Goal: Task Accomplishment & Management: Manage account settings

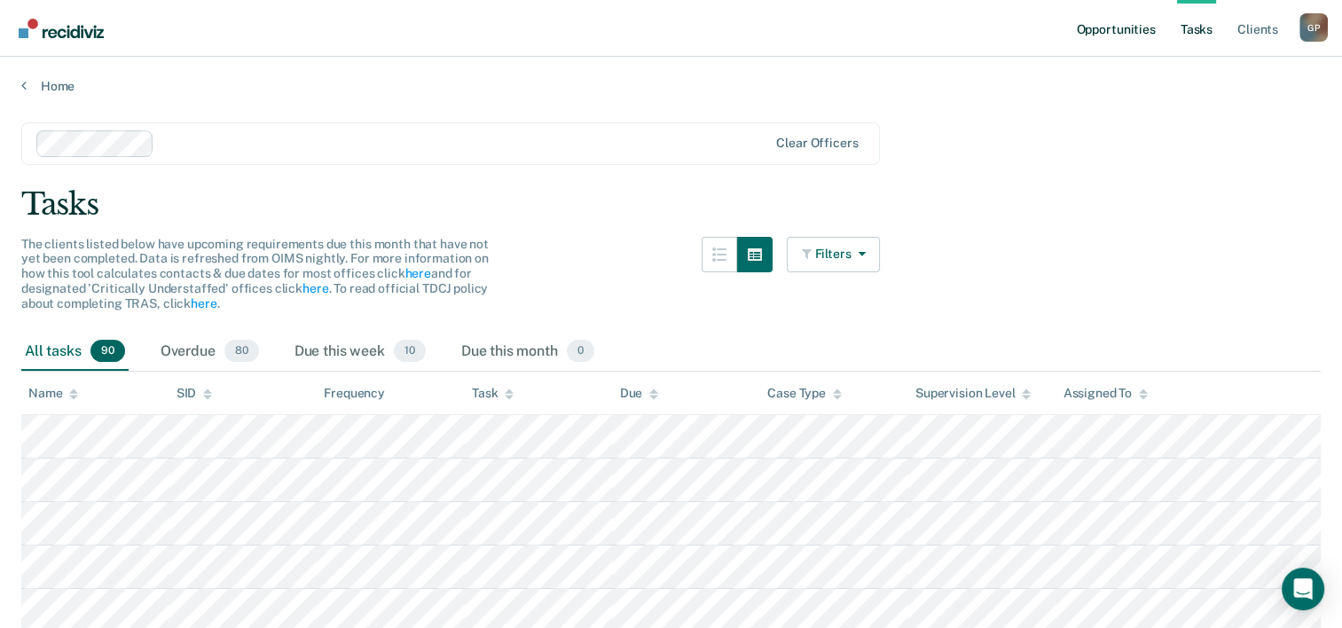
click at [1105, 39] on link "Opportunities" at bounding box center [1115, 28] width 86 height 57
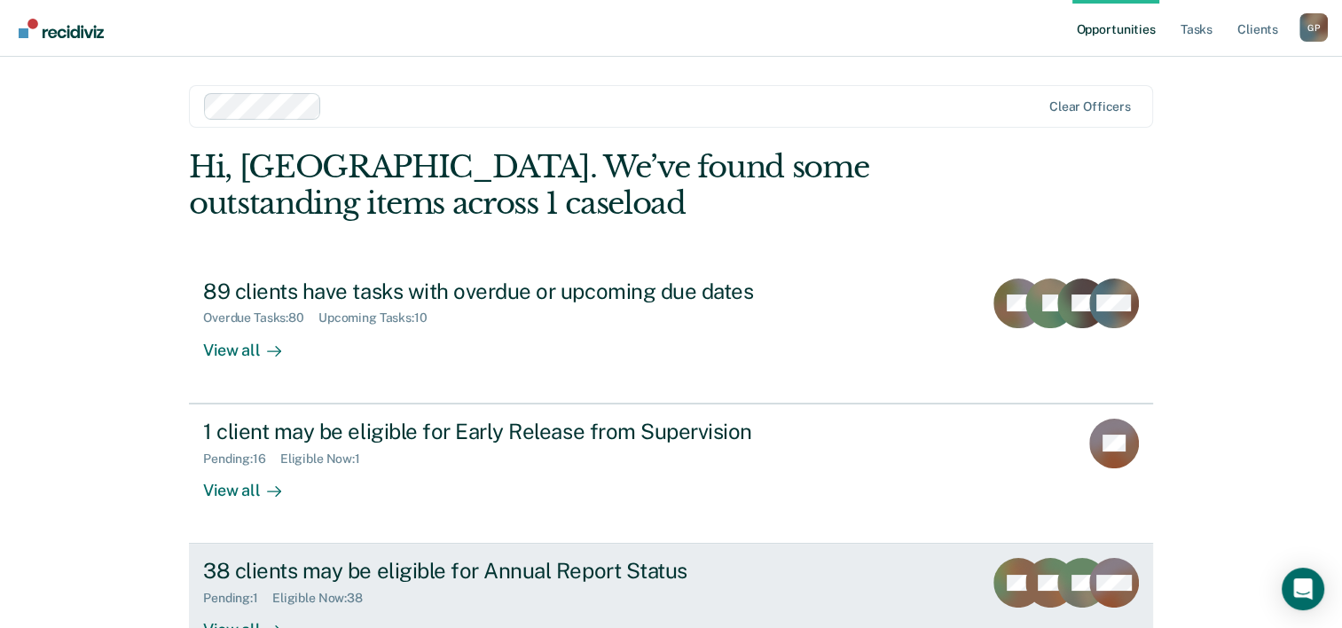
click at [396, 569] on div "38 clients may be eligible for Annual Report Status" at bounding box center [514, 571] width 623 height 26
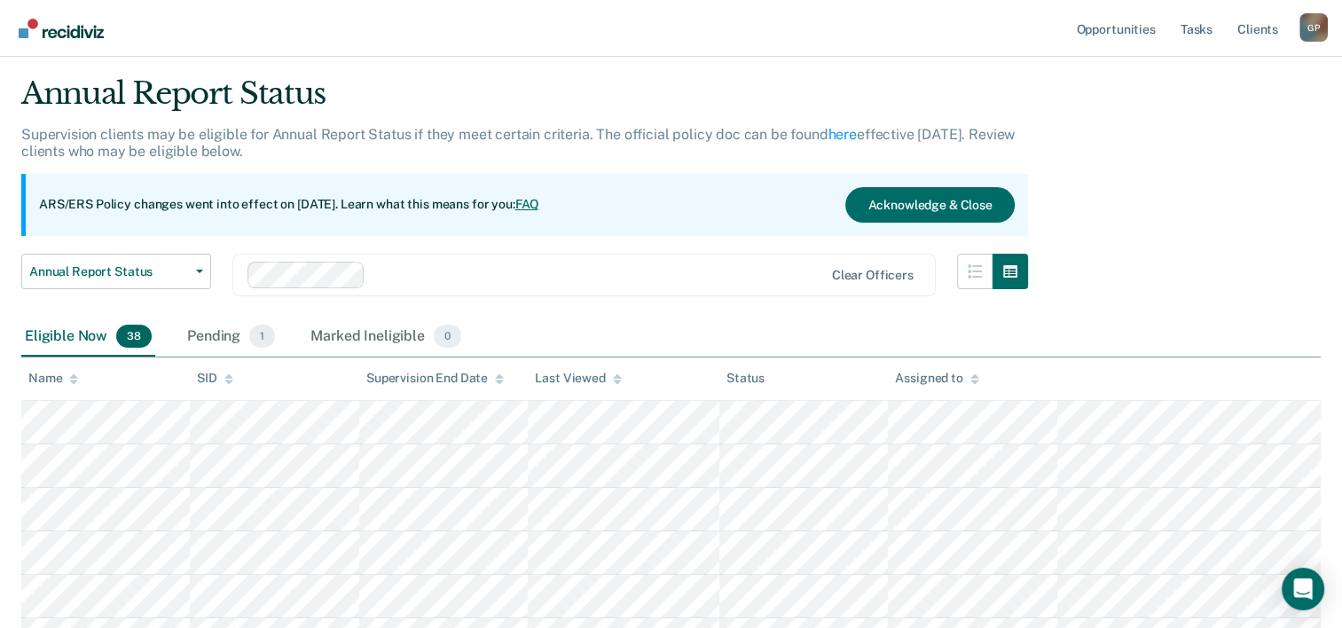
scroll to position [89, 0]
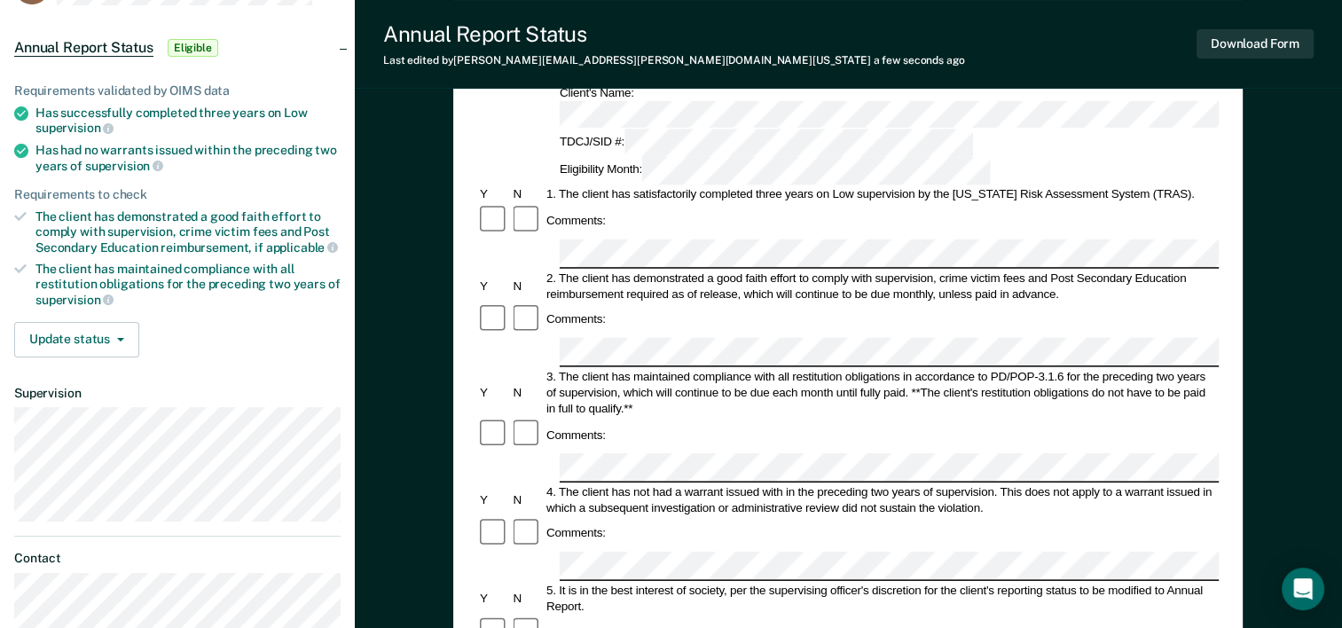
scroll to position [177, 0]
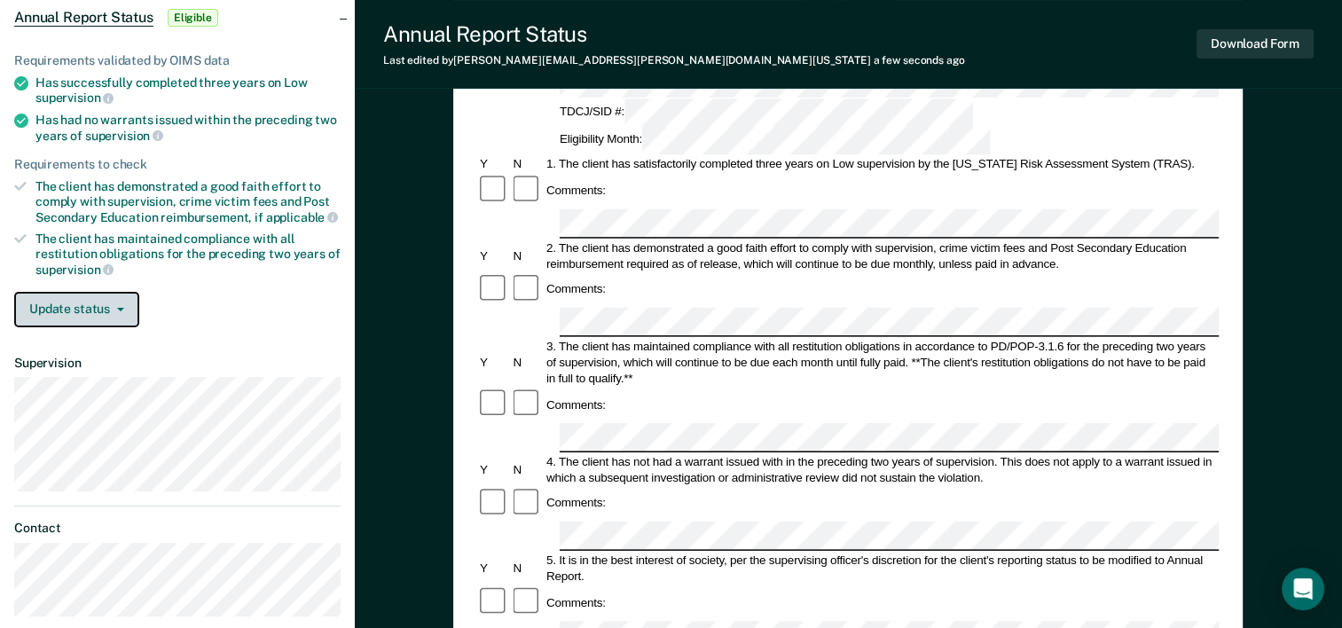
click at [114, 312] on button "Update status" at bounding box center [76, 309] width 125 height 35
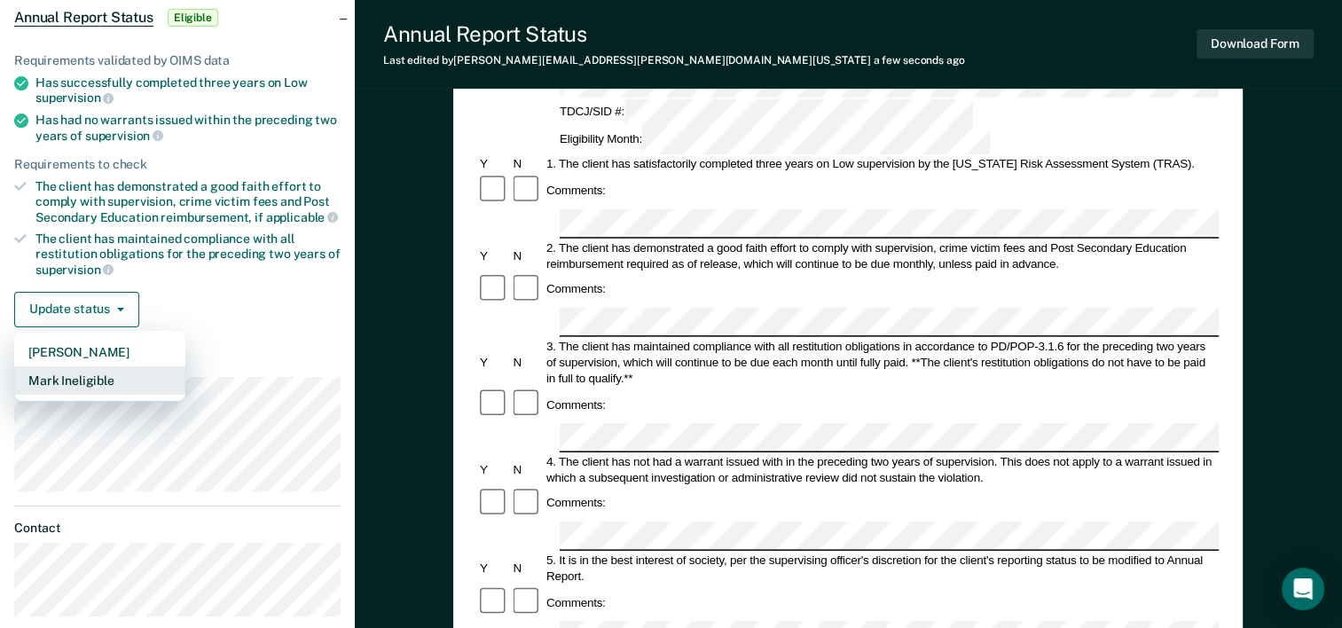
click at [99, 376] on button "Mark Ineligible" at bounding box center [99, 380] width 171 height 28
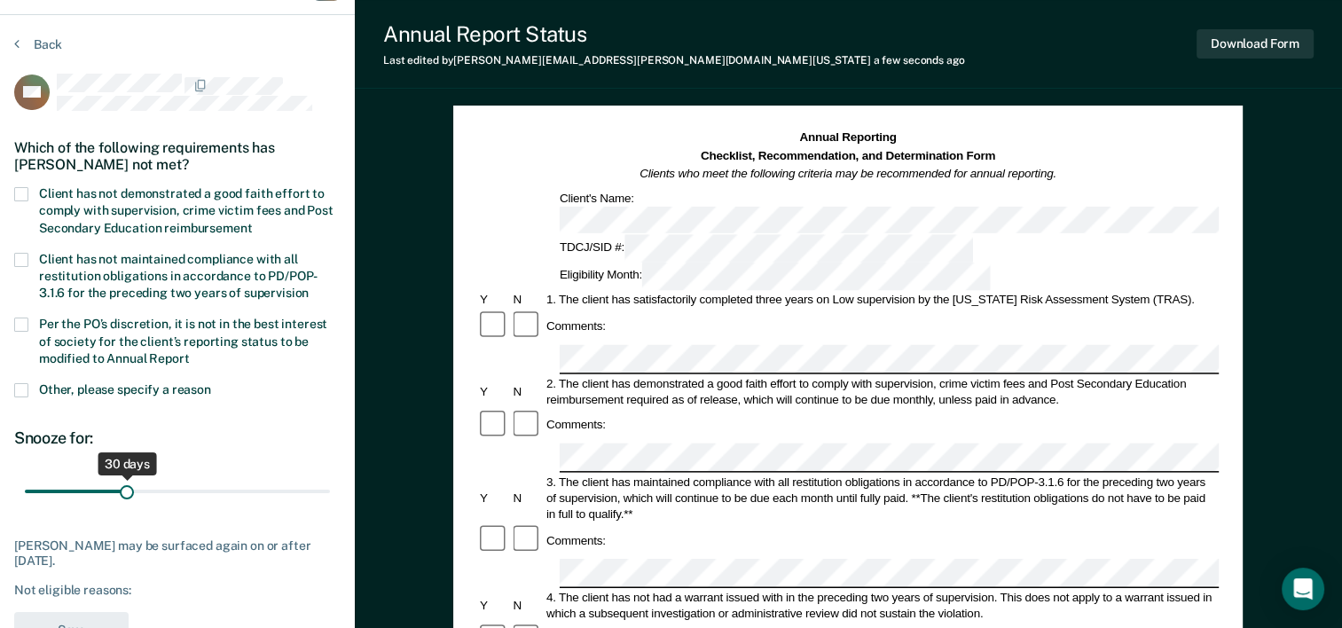
scroll to position [0, 0]
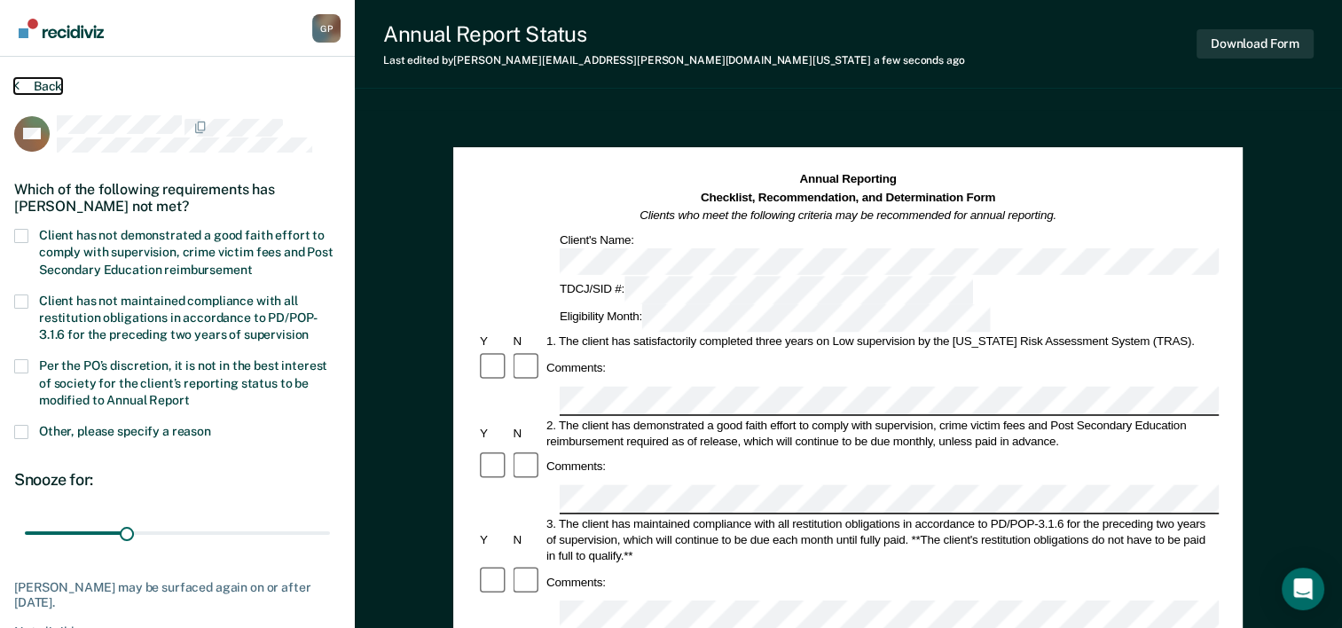
click at [43, 82] on button "Back" at bounding box center [38, 86] width 48 height 16
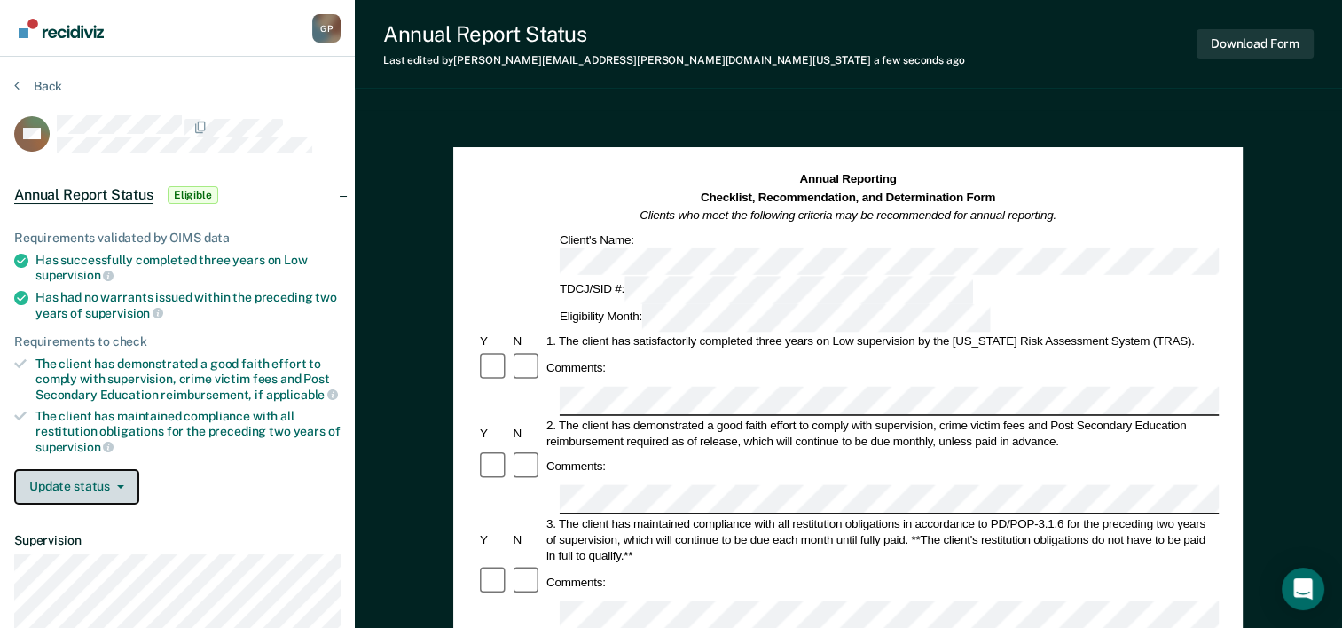
click at [124, 483] on button "Update status" at bounding box center [76, 486] width 125 height 35
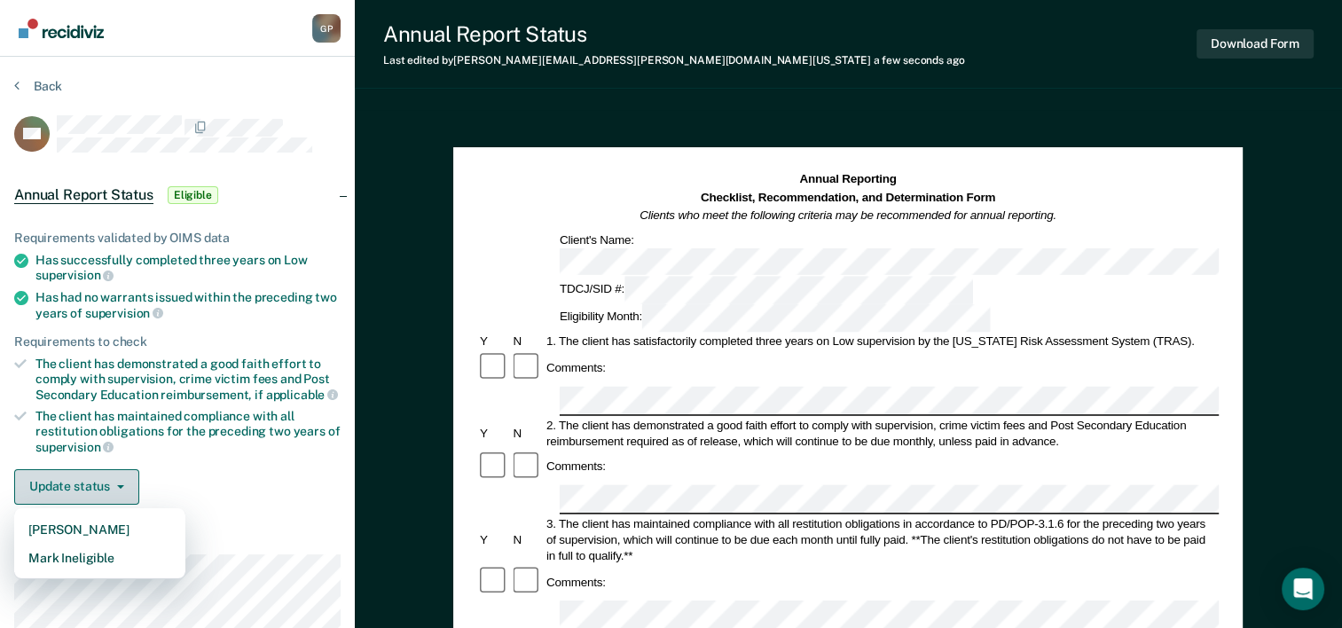
click at [117, 485] on icon "button" at bounding box center [120, 487] width 7 height 4
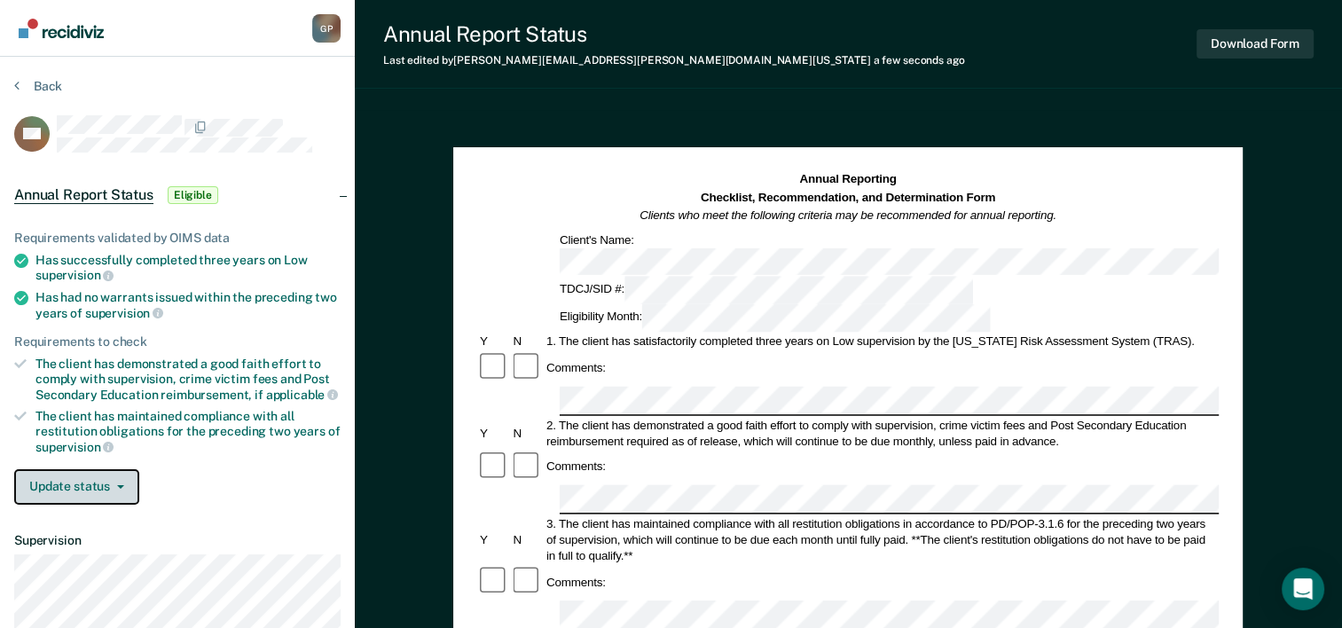
click at [117, 485] on icon "button" at bounding box center [120, 487] width 7 height 4
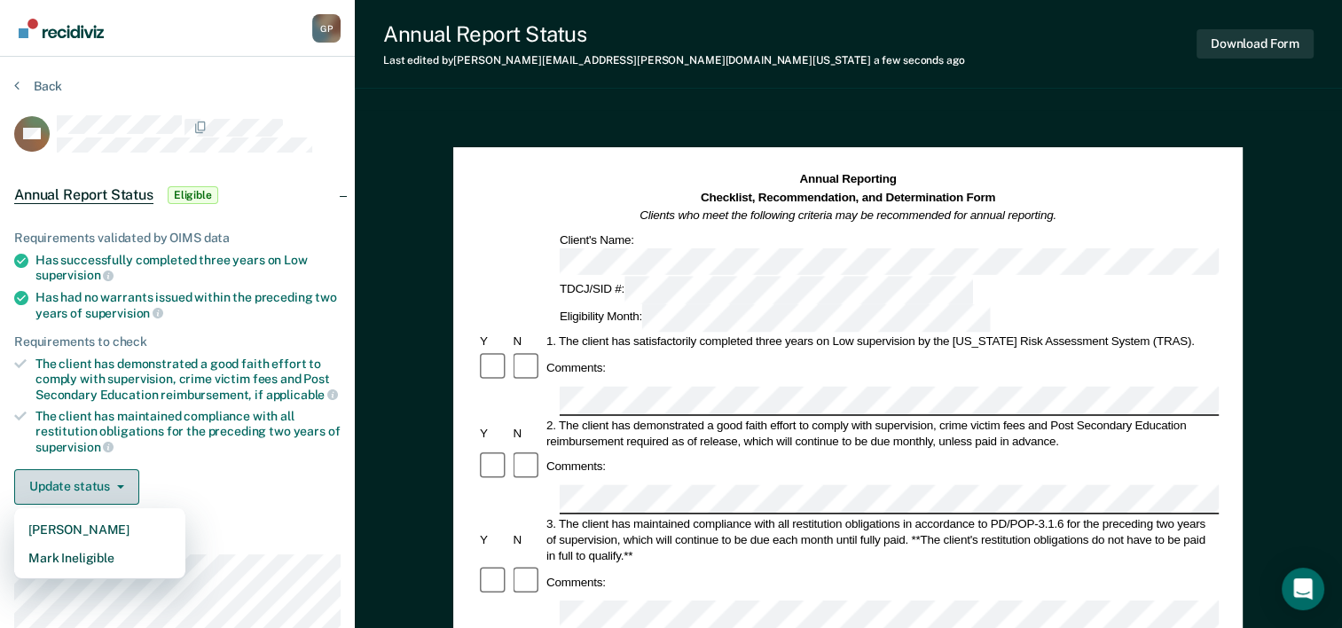
click at [80, 487] on button "Update status" at bounding box center [76, 486] width 125 height 35
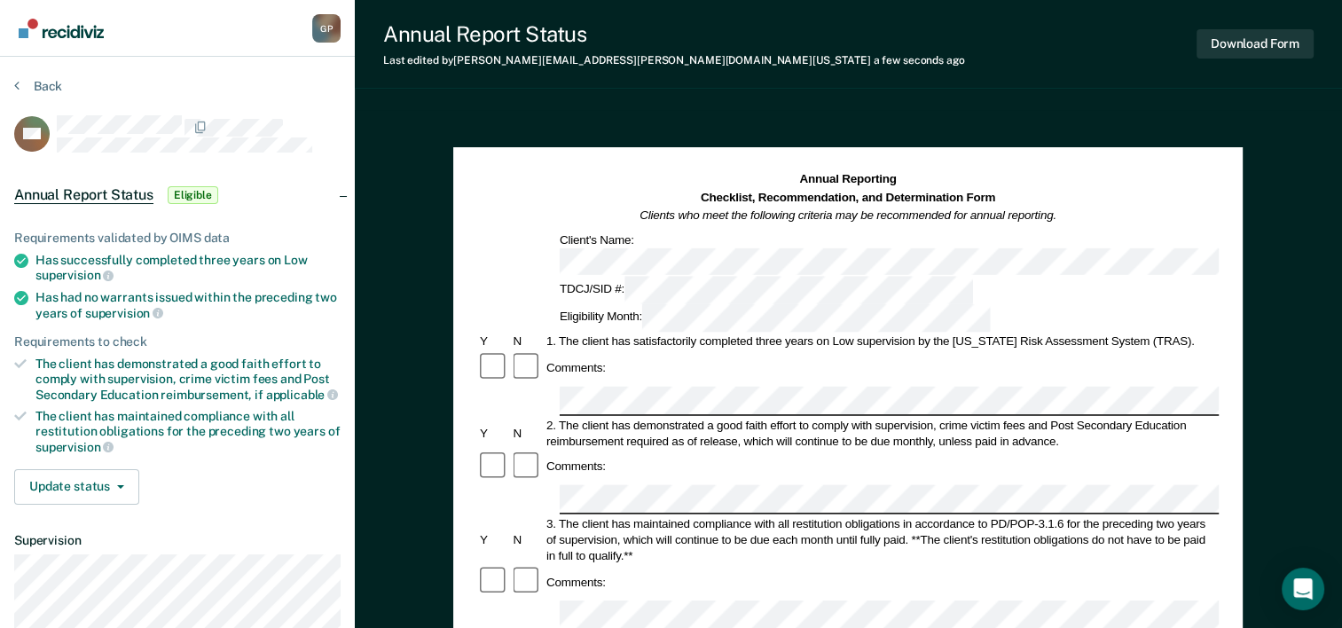
click at [1244, 47] on button "Download Form" at bounding box center [1255, 43] width 117 height 29
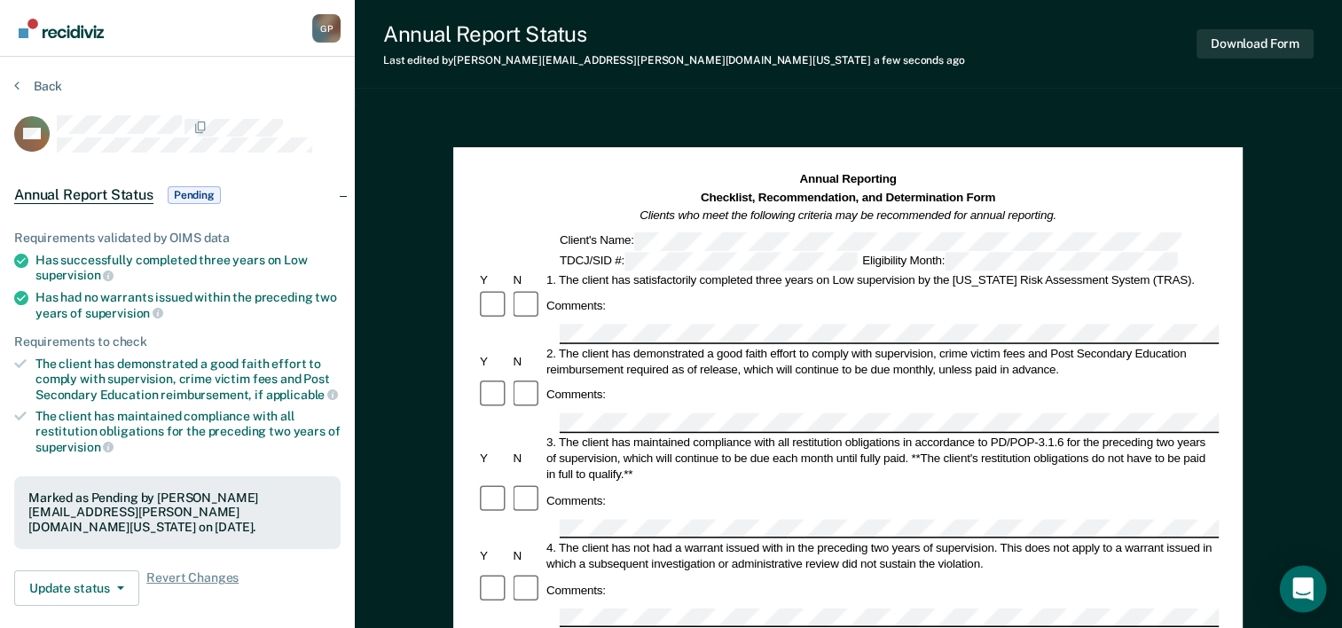
click at [1301, 593] on icon "Open Intercom Messenger" at bounding box center [1302, 588] width 23 height 23
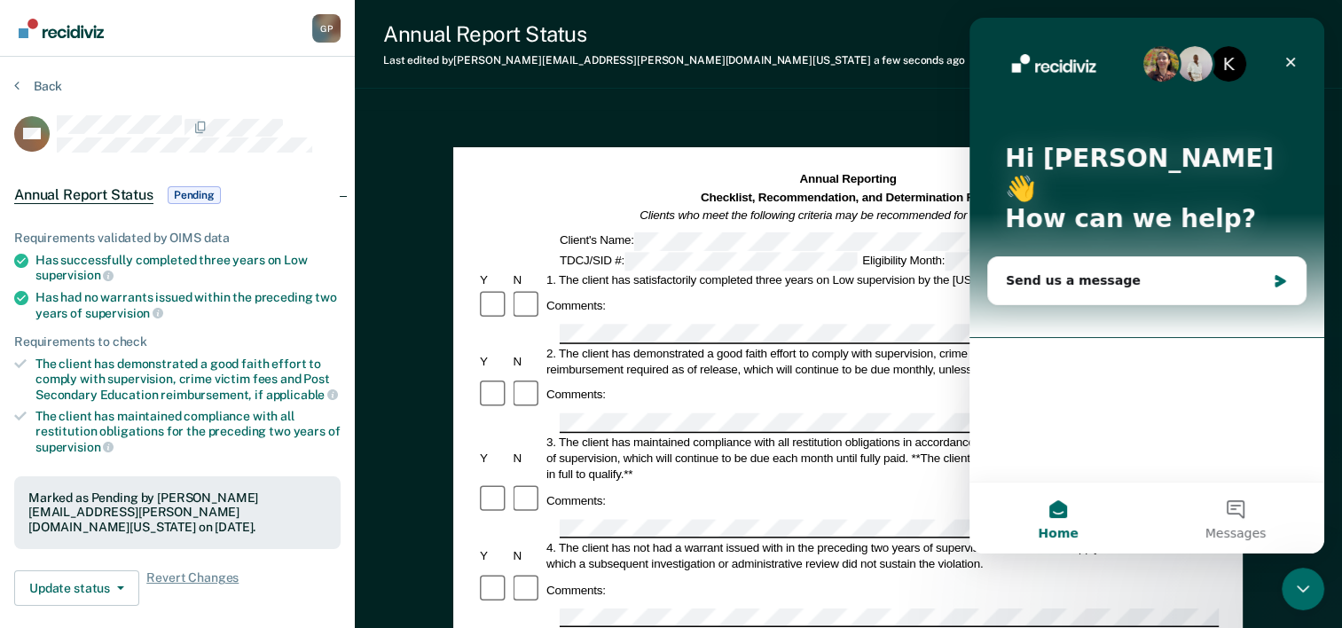
click at [1301, 593] on icon "Close Intercom Messenger" at bounding box center [1302, 588] width 21 height 21
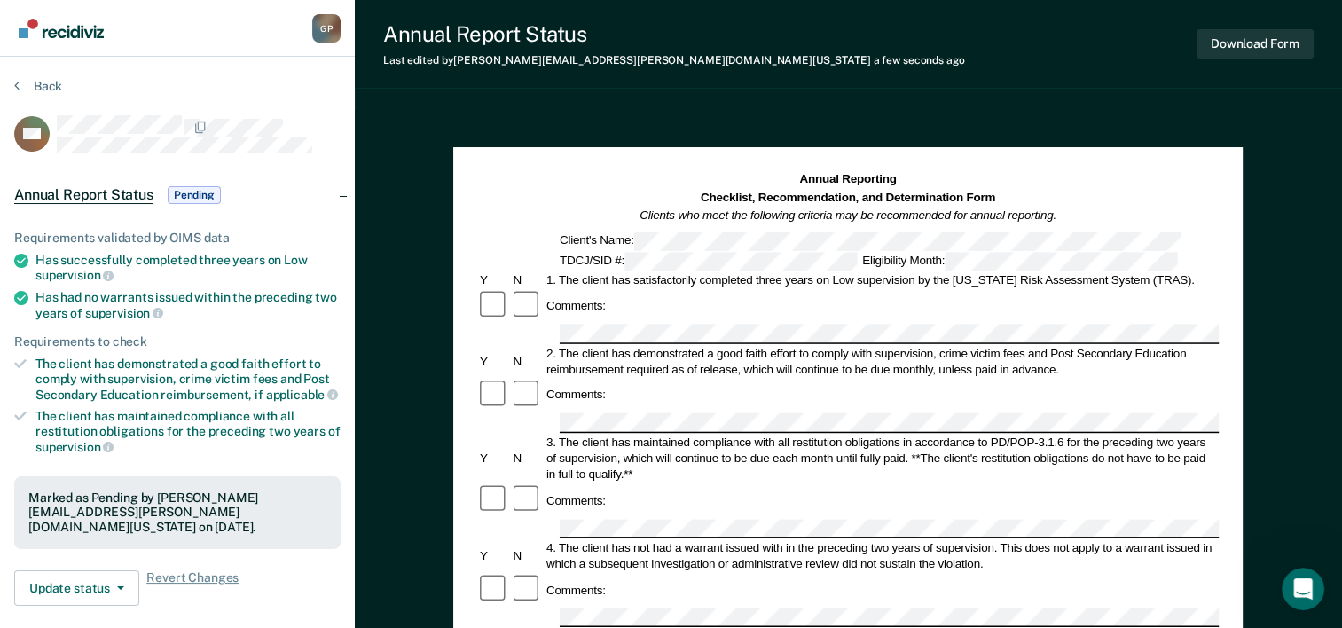
drag, startPoint x: 558, startPoint y: 329, endPoint x: 402, endPoint y: 153, distance: 235.0
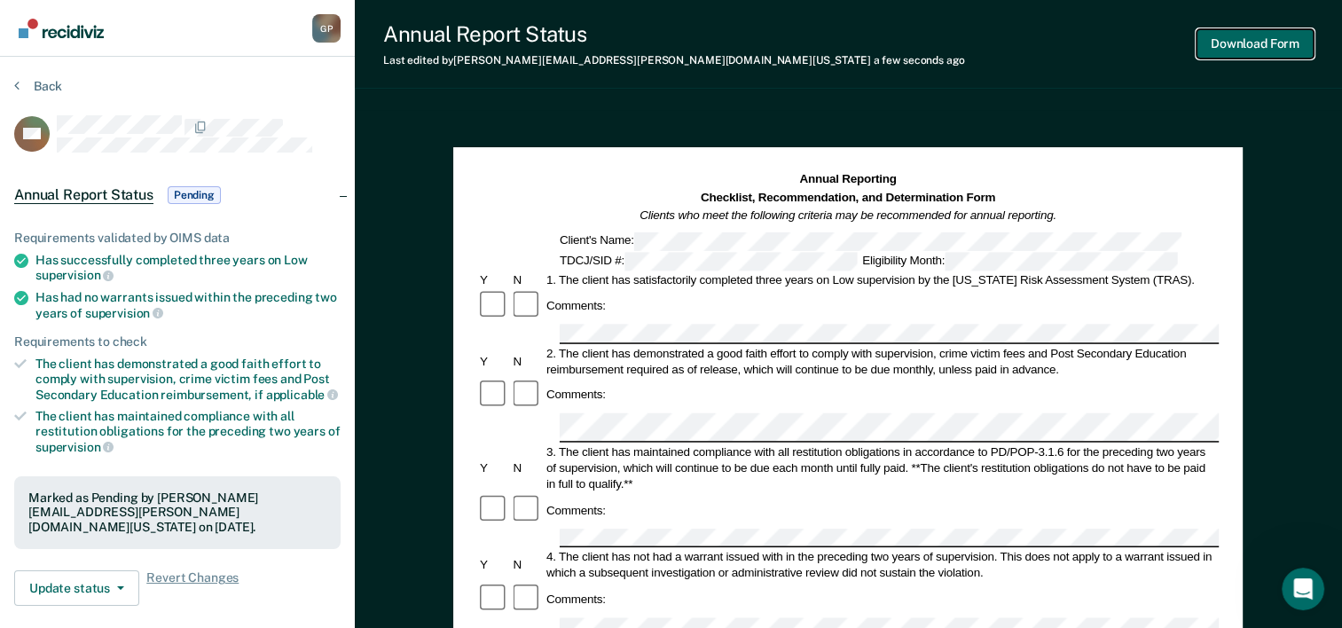
click at [1260, 46] on button "Download Form" at bounding box center [1255, 43] width 117 height 29
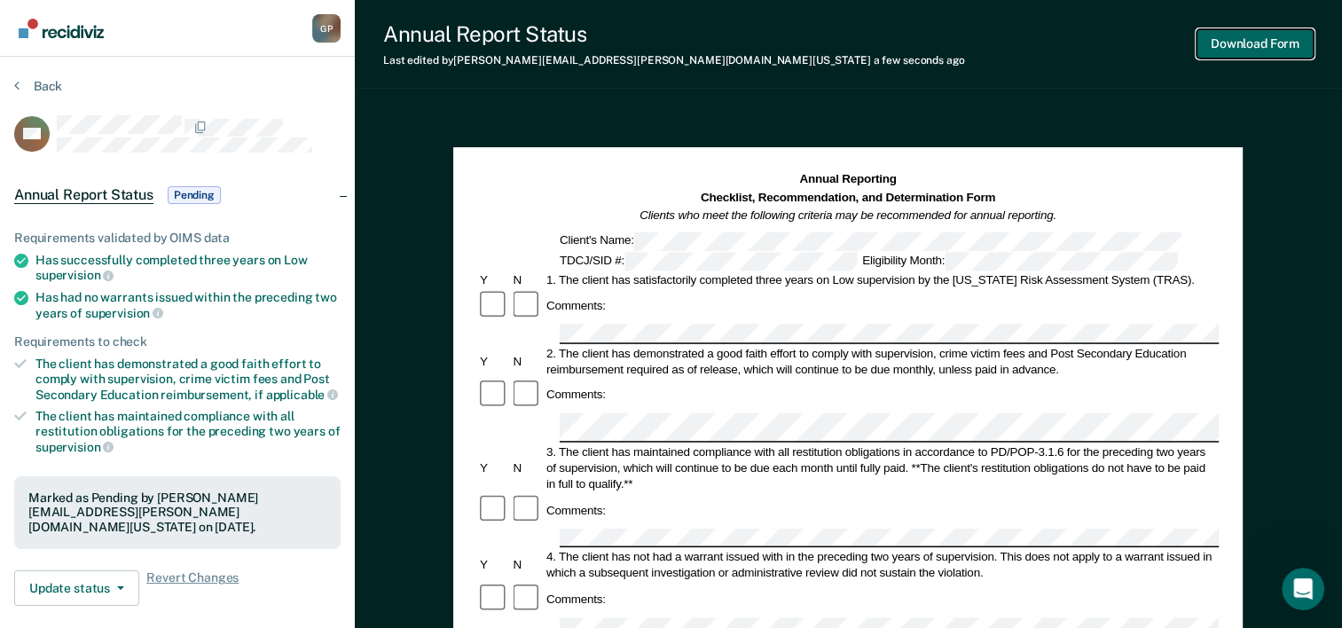
click at [1237, 49] on button "Download Form" at bounding box center [1255, 43] width 117 height 29
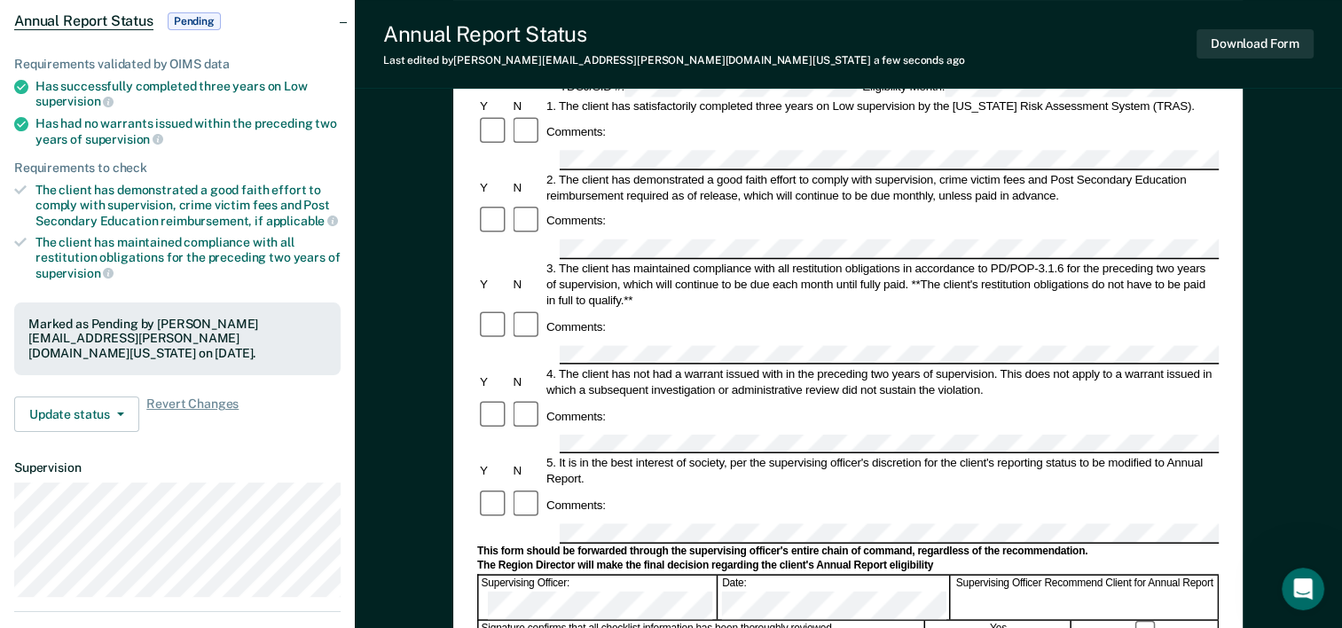
scroll to position [177, 0]
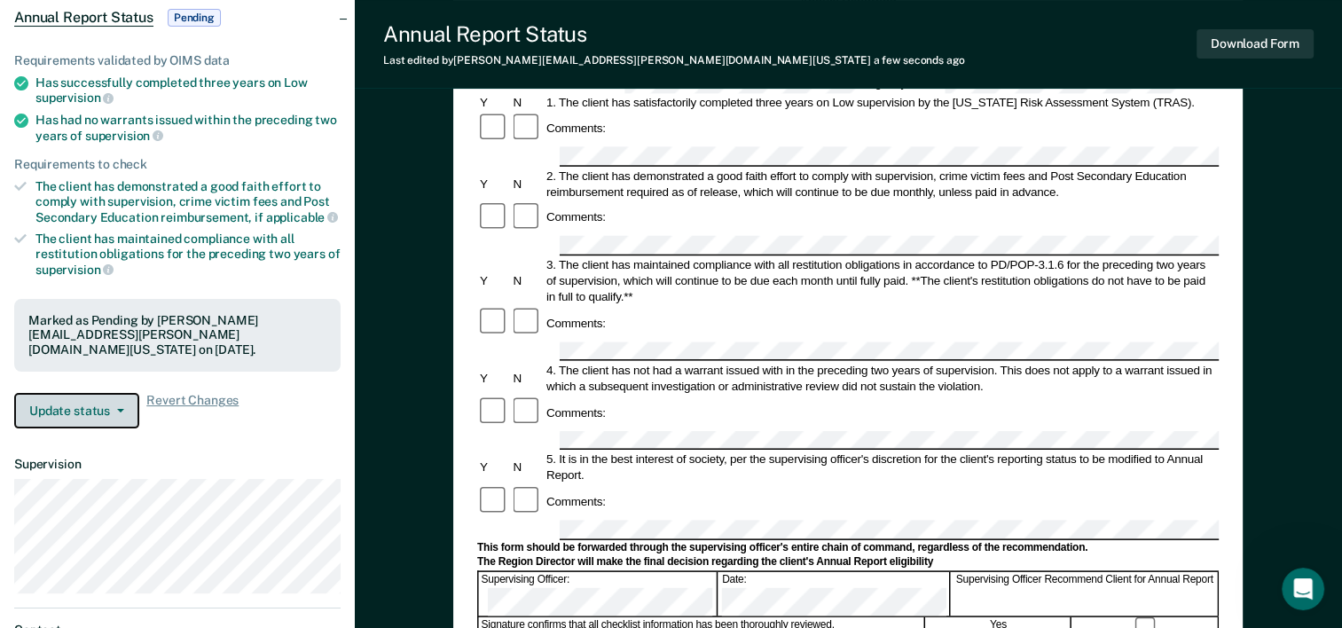
click at [119, 393] on button "Update status" at bounding box center [76, 410] width 125 height 35
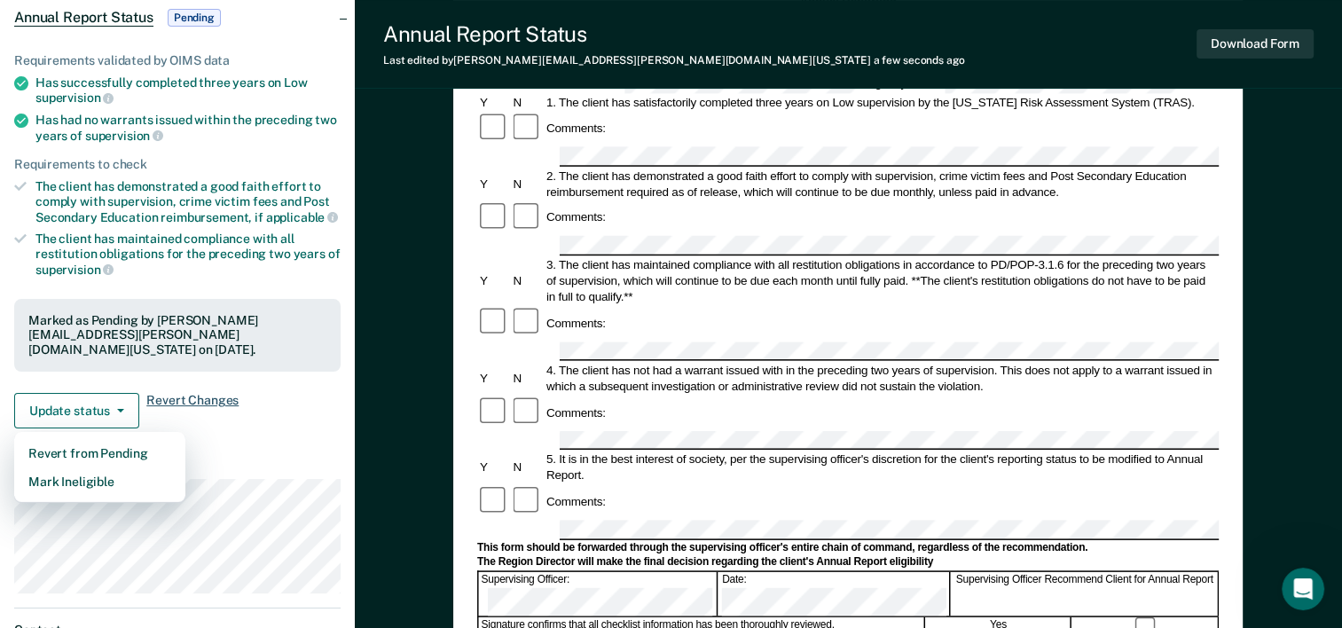
click at [173, 393] on span "Revert Changes" at bounding box center [192, 410] width 92 height 35
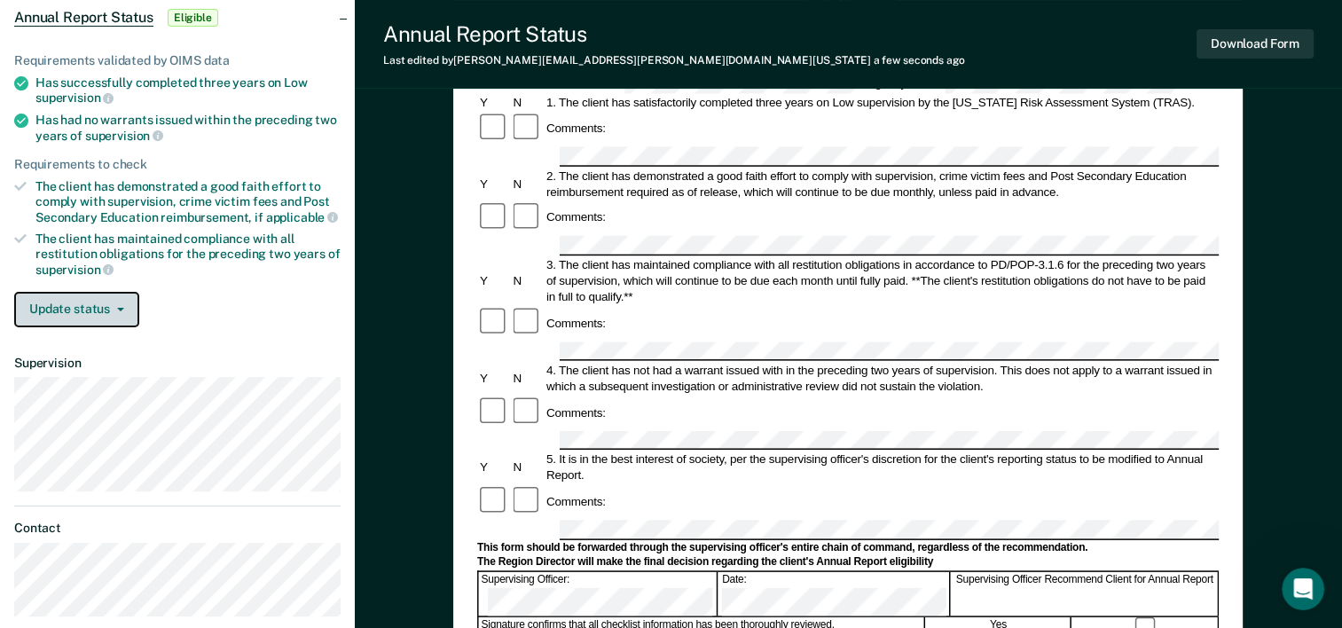
click at [123, 312] on button "Update status" at bounding box center [76, 309] width 125 height 35
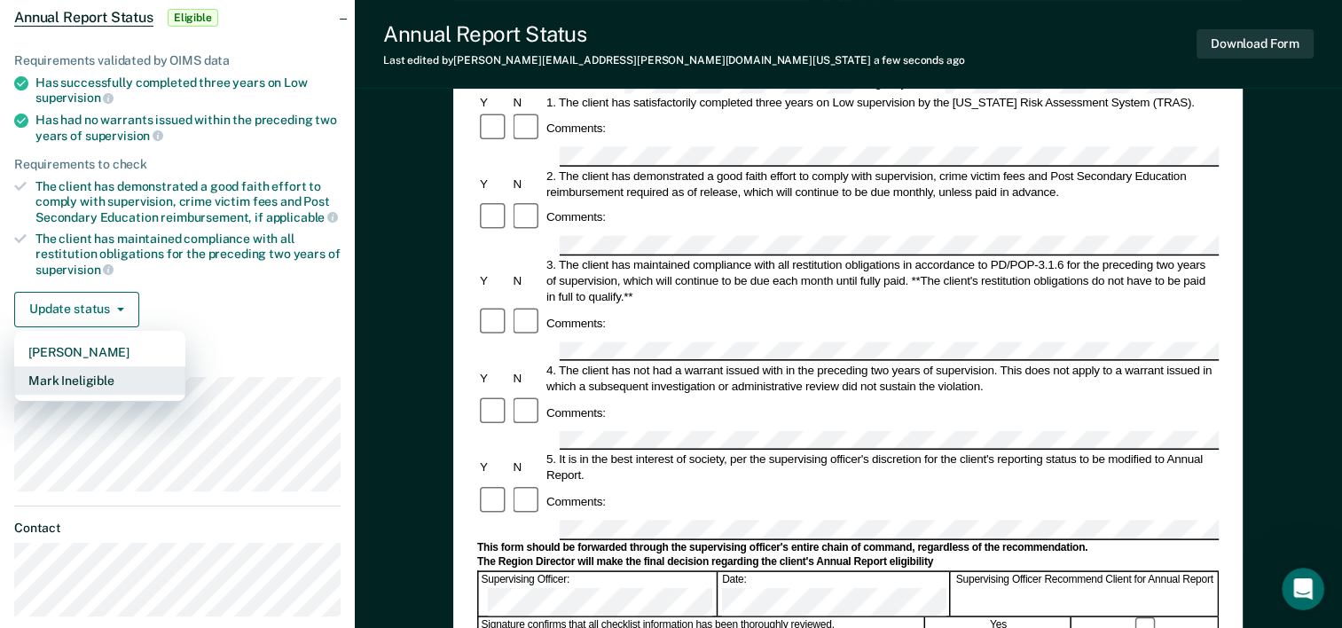
click at [97, 381] on button "Mark Ineligible" at bounding box center [99, 380] width 171 height 28
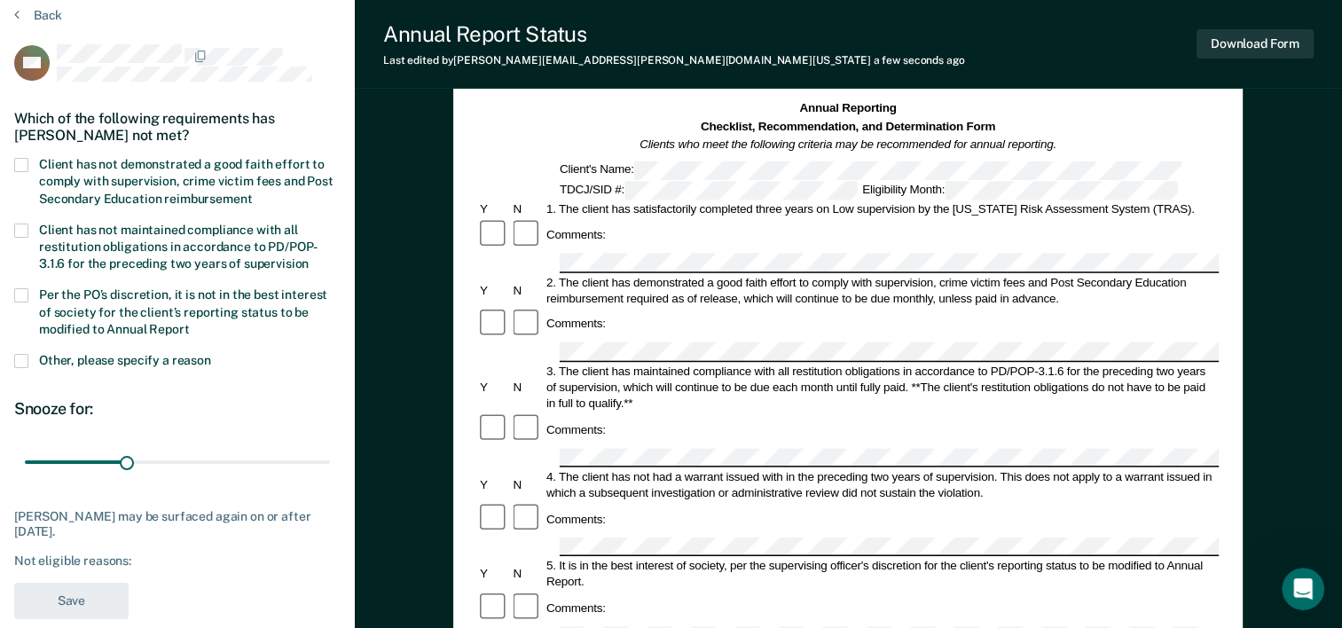
scroll to position [0, 0]
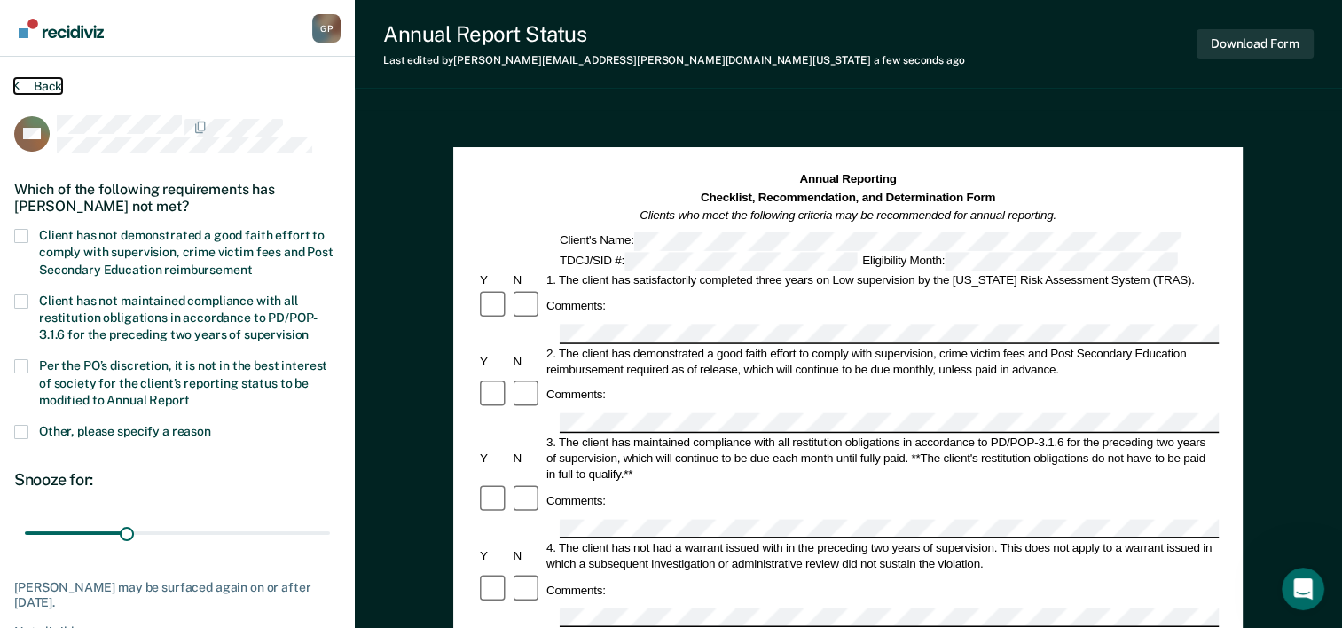
click at [40, 85] on button "Back" at bounding box center [38, 86] width 48 height 16
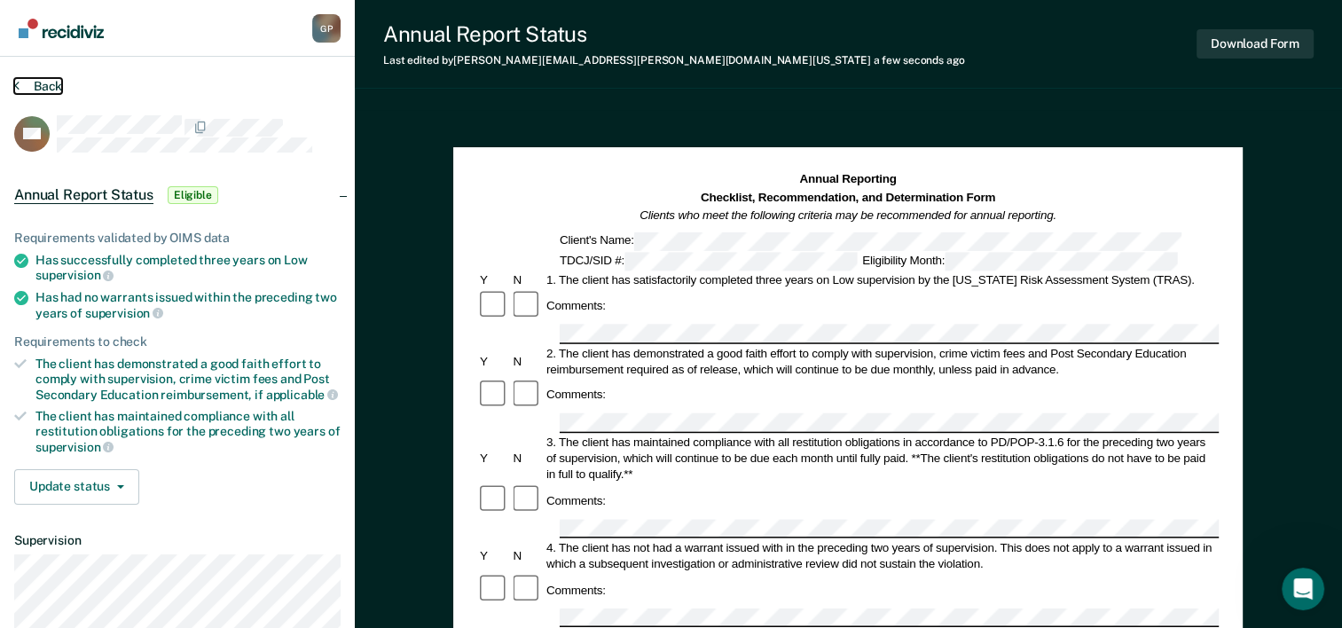
click at [18, 82] on icon at bounding box center [16, 85] width 5 height 14
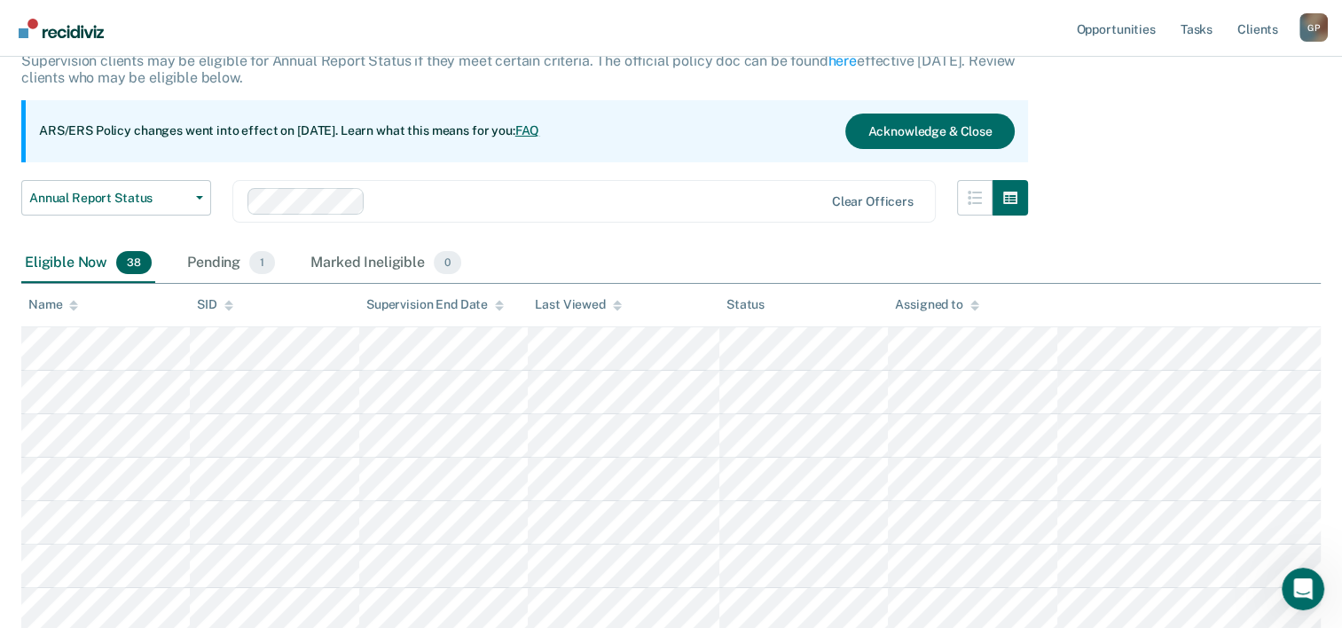
scroll to position [177, 0]
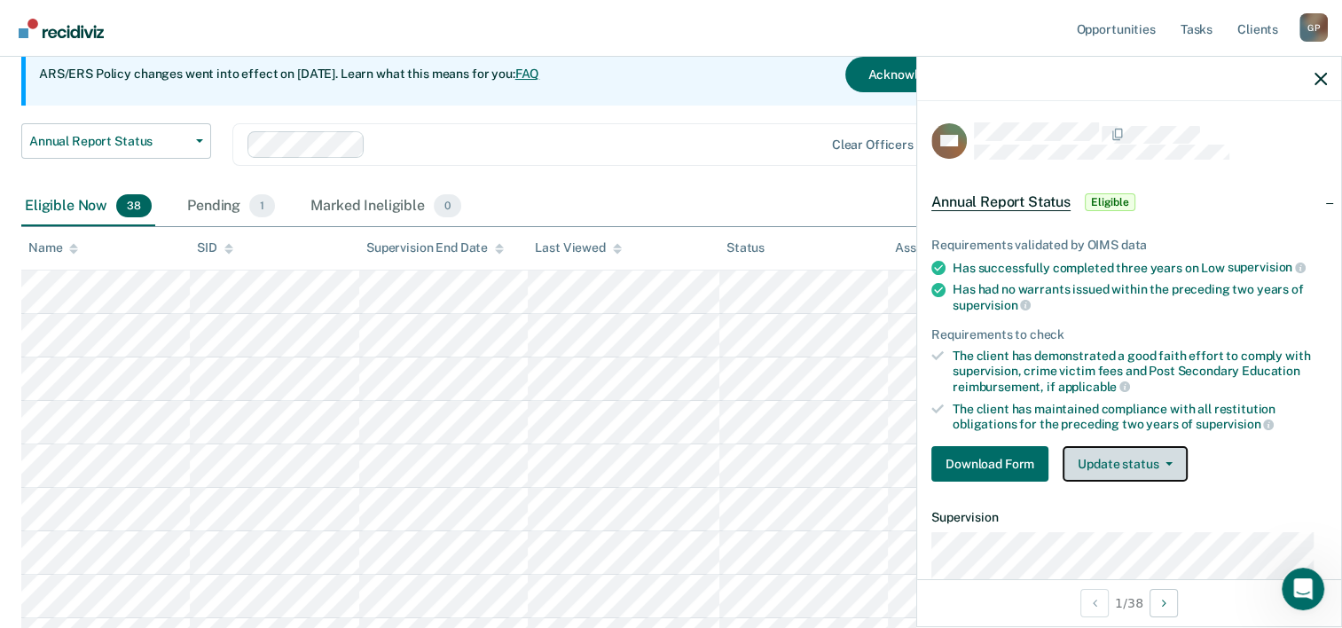
click at [1166, 462] on button "Update status" at bounding box center [1125, 463] width 125 height 35
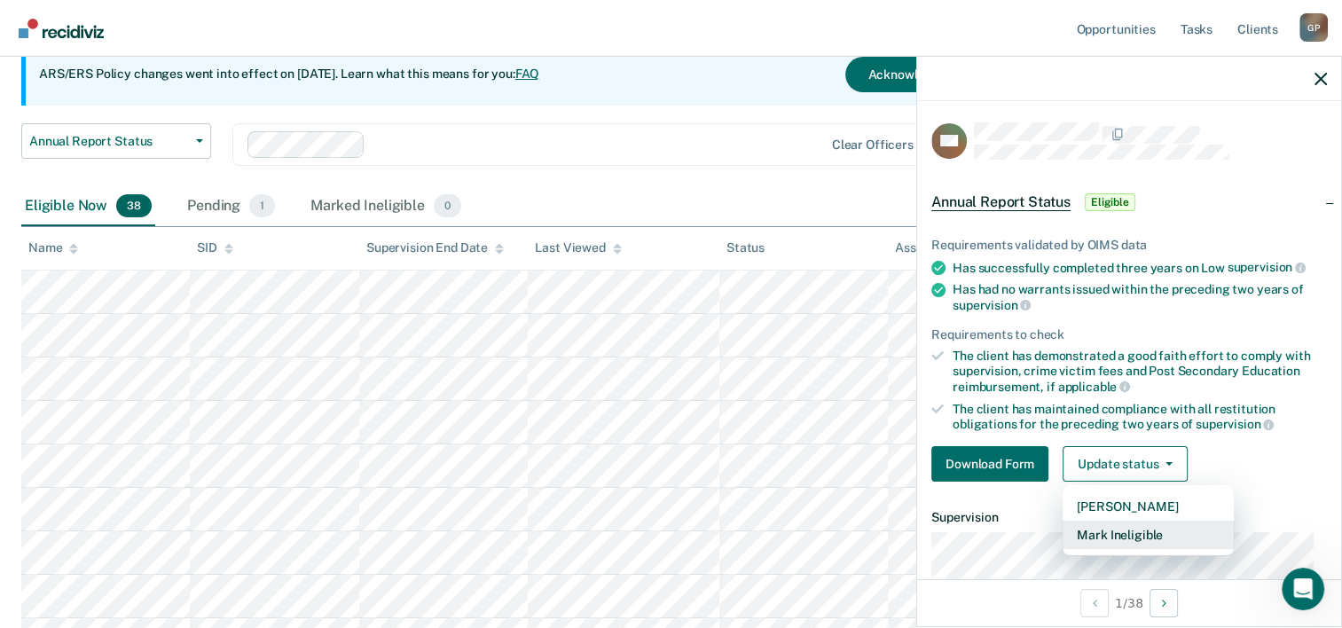
click at [1142, 528] on button "Mark Ineligible" at bounding box center [1148, 535] width 171 height 28
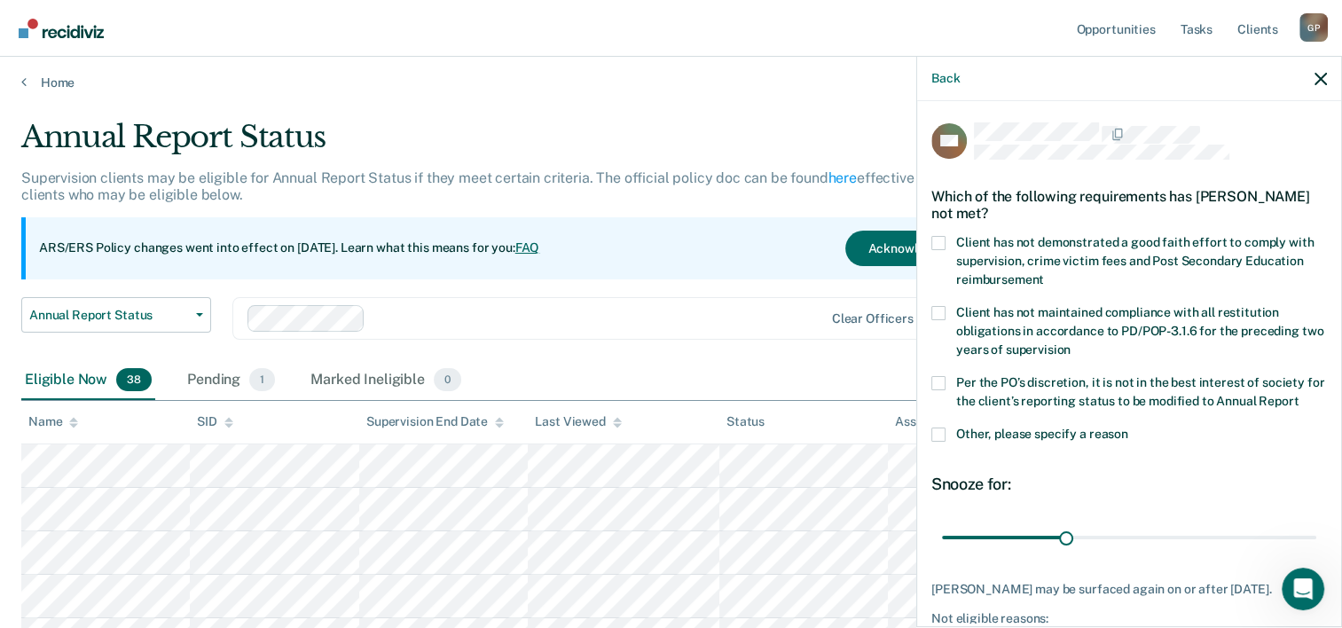
scroll to position [0, 0]
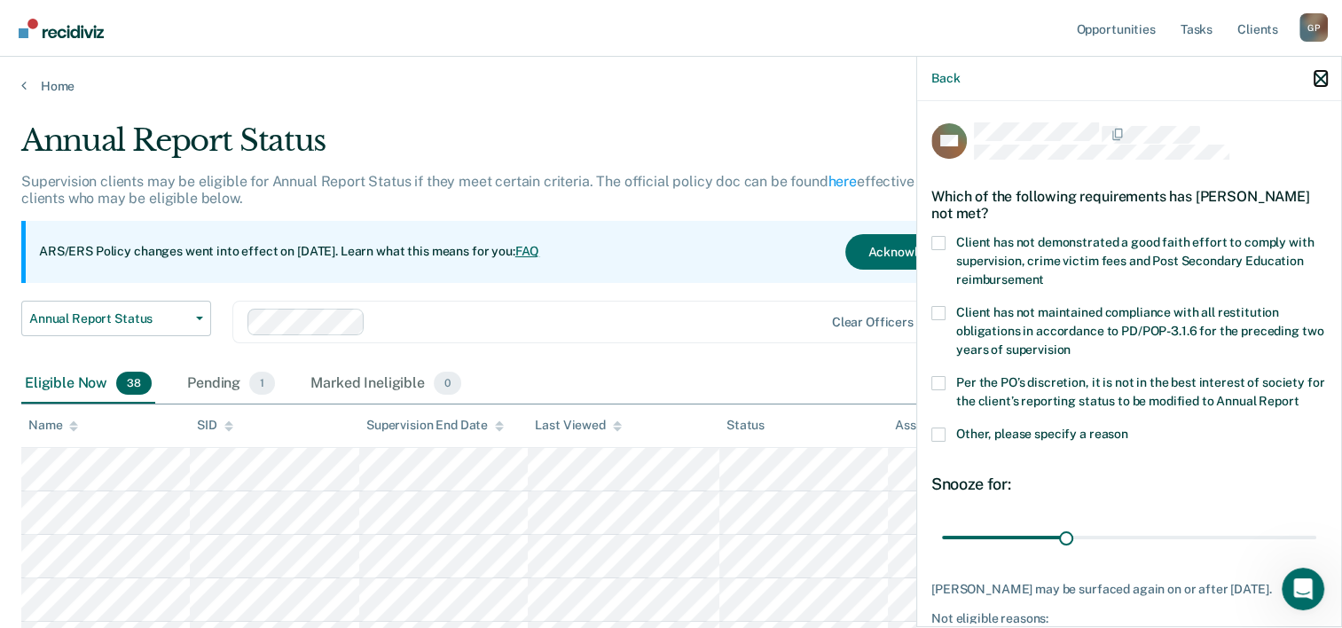
click at [1320, 80] on icon "button" at bounding box center [1321, 79] width 12 height 12
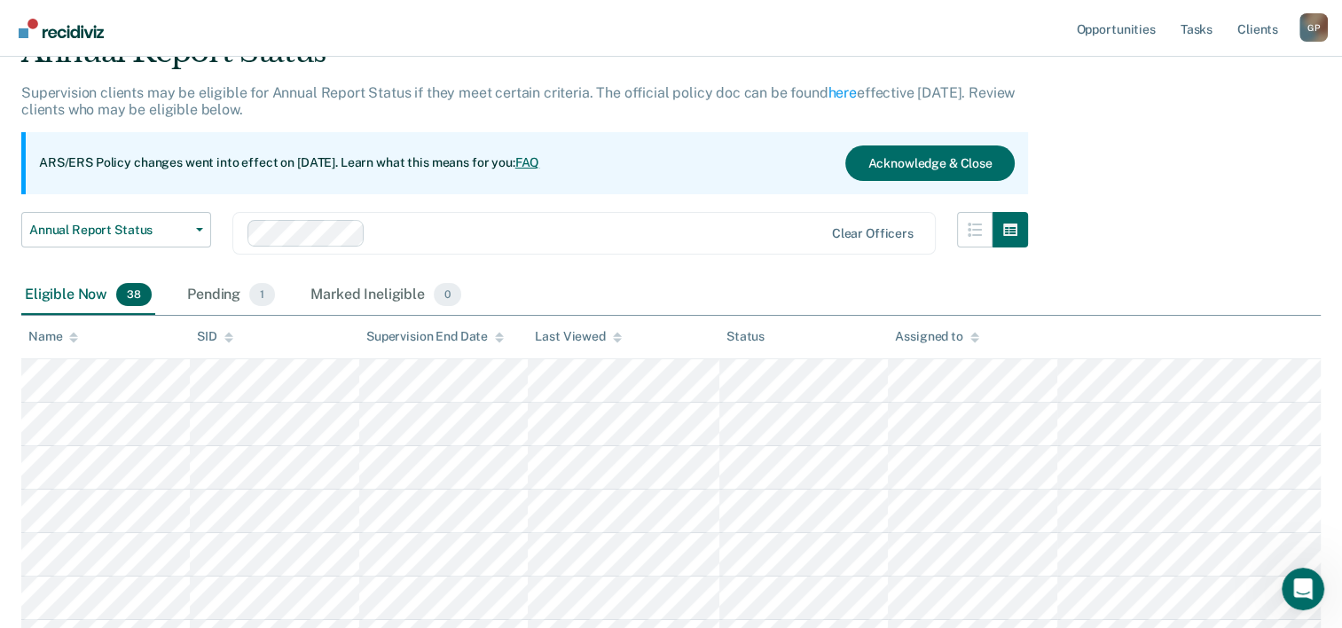
scroll to position [177, 0]
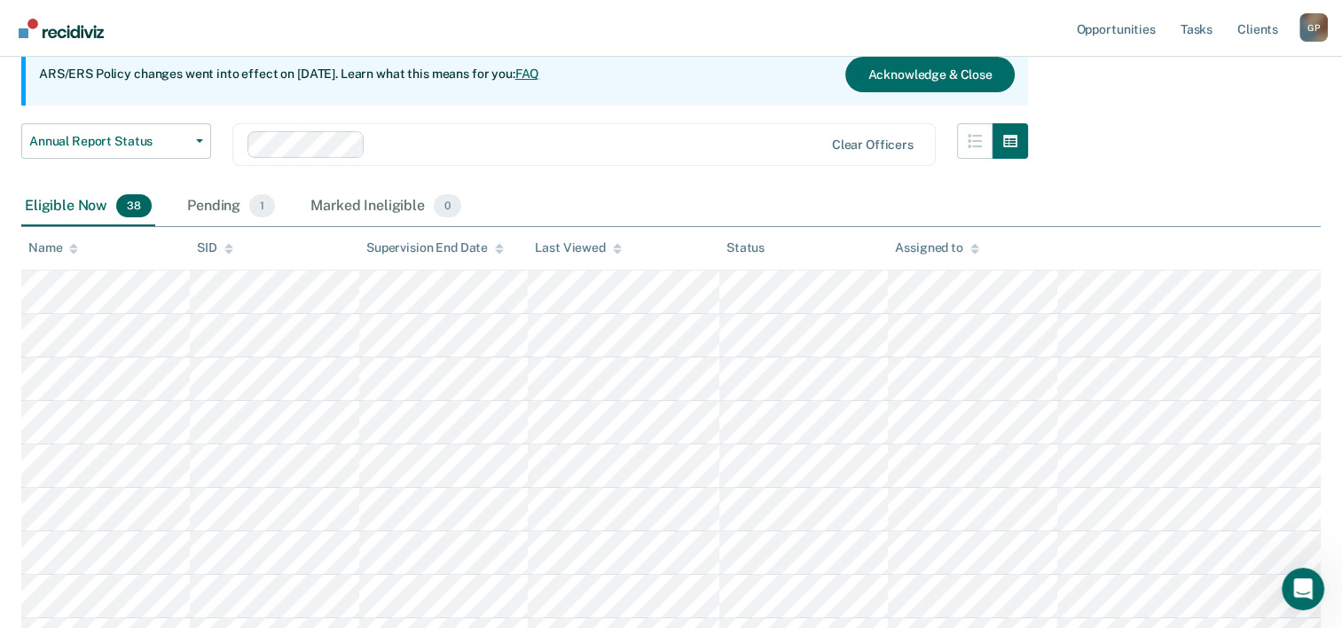
click at [1318, 31] on div "G P" at bounding box center [1313, 27] width 28 height 28
click at [1192, 115] on link "Log Out" at bounding box center [1242, 116] width 143 height 15
